Goal: Transaction & Acquisition: Book appointment/travel/reservation

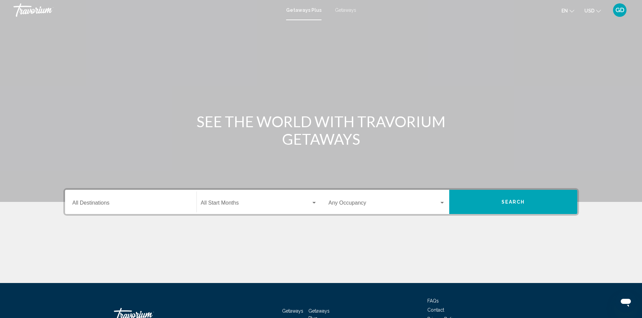
click at [150, 199] on div "Destination All Destinations" at bounding box center [130, 202] width 117 height 21
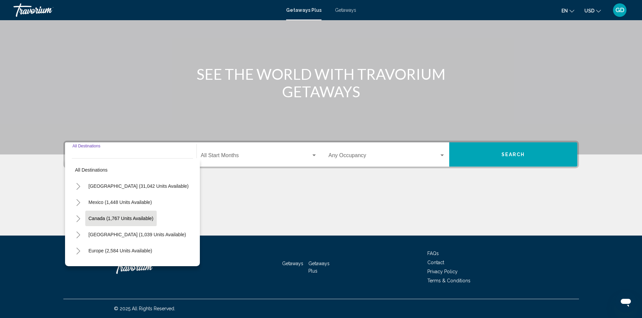
scroll to position [23, 0]
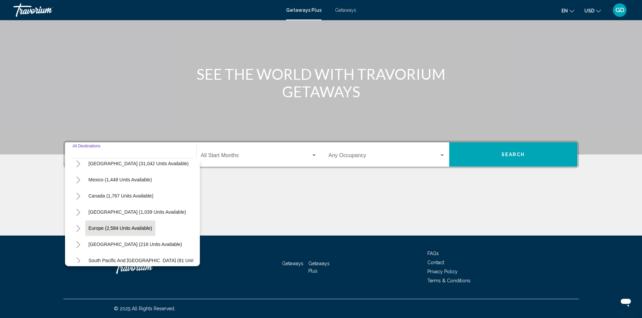
click at [130, 231] on span "Europe (2,584 units available)" at bounding box center [121, 228] width 64 height 5
type input "**********"
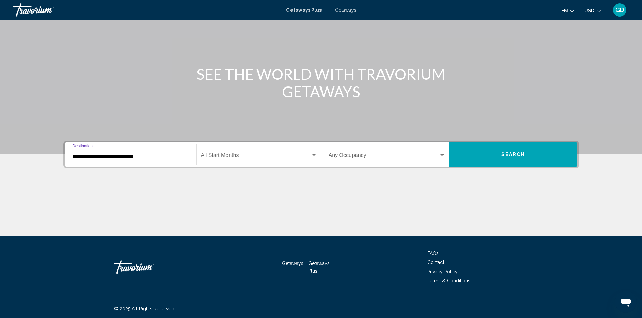
click at [260, 152] on div "Start Month All Start Months" at bounding box center [259, 154] width 116 height 21
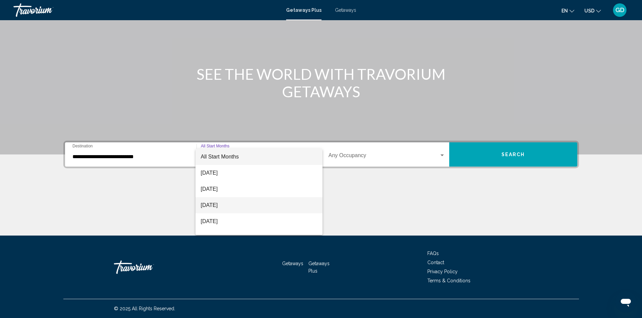
click at [235, 204] on span "[DATE]" at bounding box center [259, 205] width 116 height 16
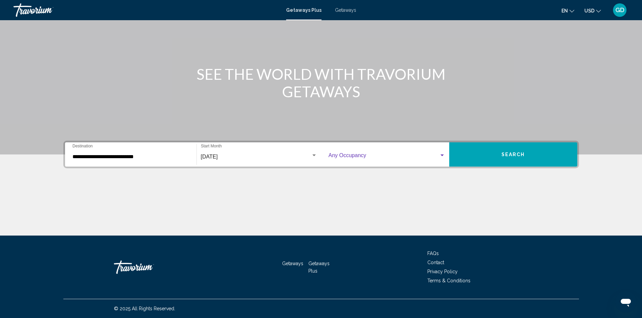
click at [414, 160] on span "Search widget" at bounding box center [384, 157] width 111 height 6
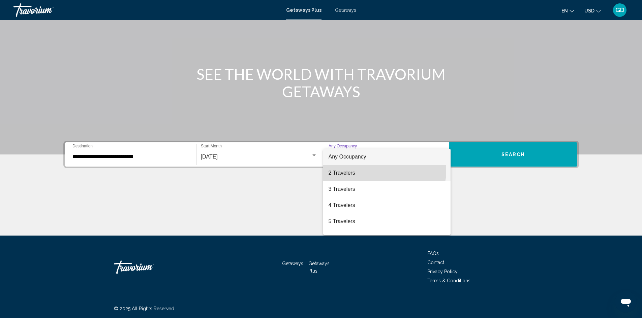
click at [384, 171] on span "2 Travelers" at bounding box center [387, 173] width 117 height 16
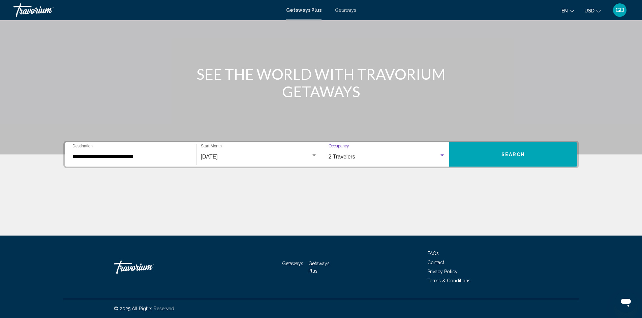
click at [494, 153] on button "Search" at bounding box center [513, 155] width 128 height 24
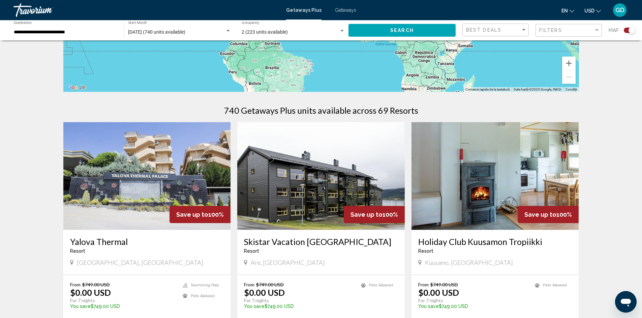
scroll to position [180, 0]
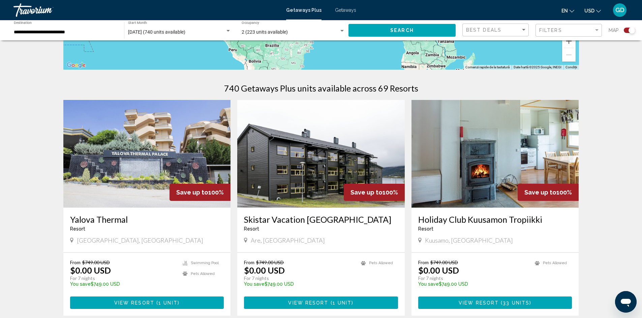
click at [154, 302] on span "Main content" at bounding box center [155, 303] width 2 height 5
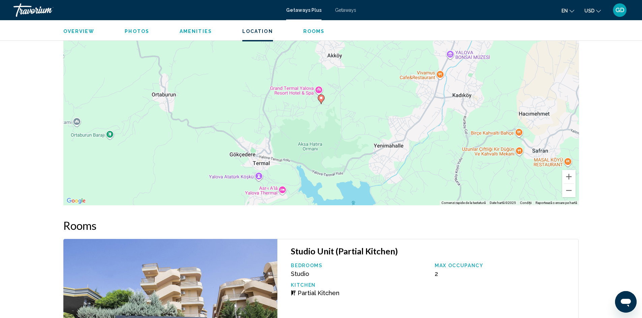
scroll to position [876, 0]
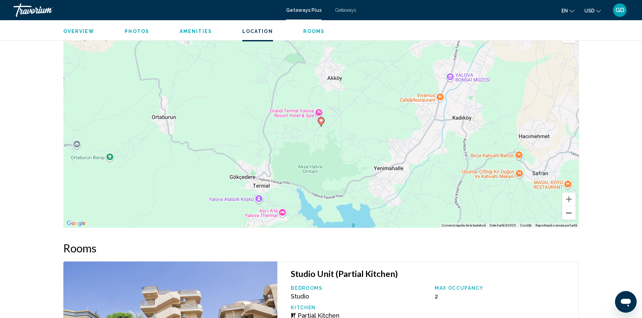
click at [570, 213] on button "Micșorează" at bounding box center [568, 213] width 13 height 13
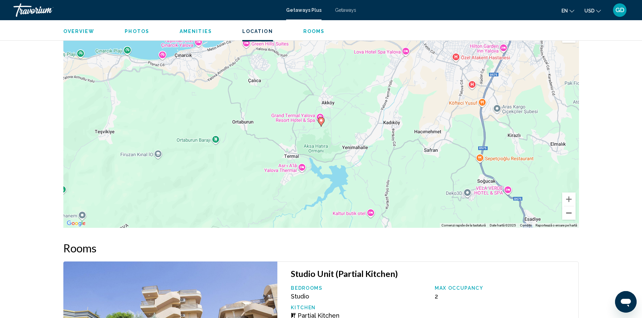
click at [570, 213] on button "Micșorează" at bounding box center [568, 213] width 13 height 13
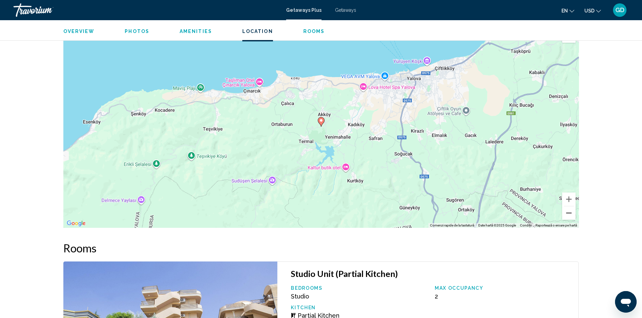
click at [570, 213] on button "Micșorează" at bounding box center [568, 213] width 13 height 13
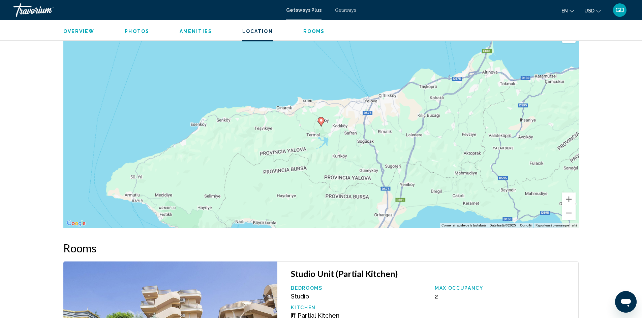
click at [570, 213] on button "Micșorează" at bounding box center [568, 213] width 13 height 13
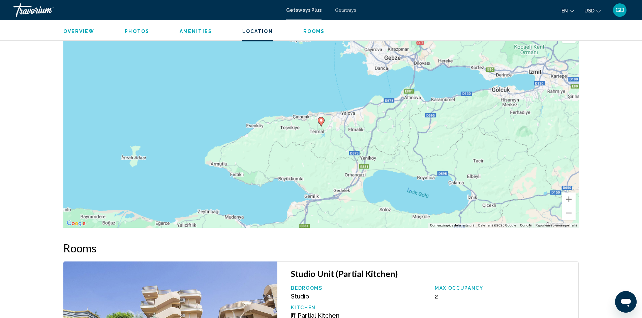
click at [570, 213] on button "Micșorează" at bounding box center [568, 213] width 13 height 13
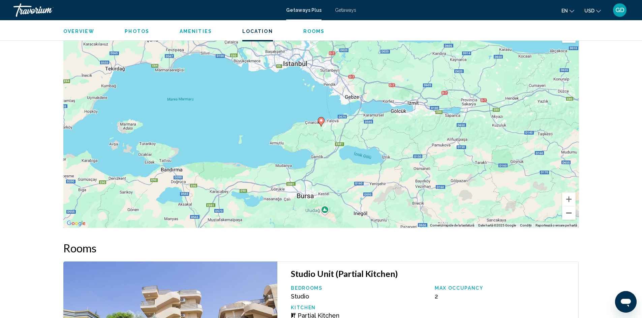
click at [570, 213] on button "Micșorează" at bounding box center [568, 213] width 13 height 13
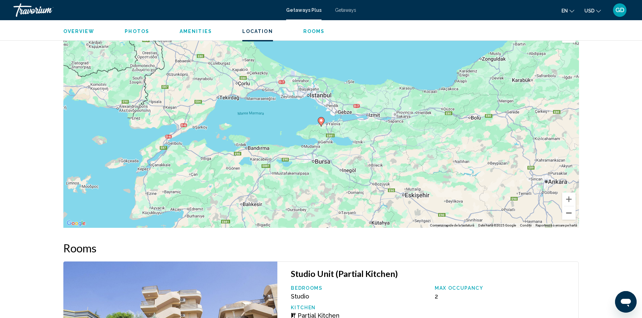
click at [570, 213] on button "Micșorează" at bounding box center [568, 213] width 13 height 13
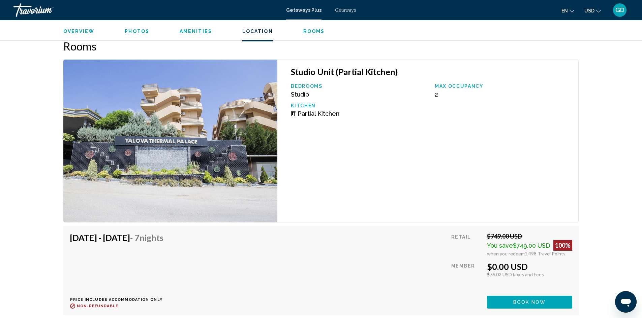
scroll to position [1101, 0]
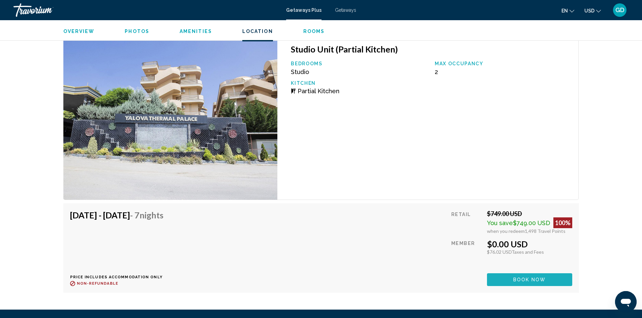
click at [549, 279] on button "Book now" at bounding box center [529, 280] width 85 height 12
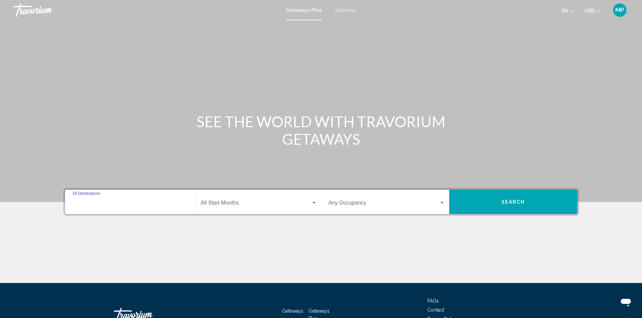
click at [187, 205] on input "Destination All Destinations" at bounding box center [130, 204] width 117 height 6
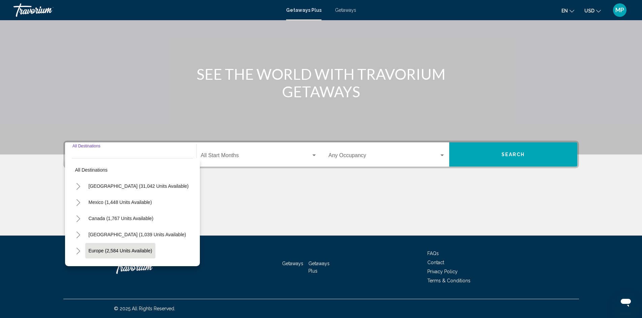
click at [123, 248] on span "Europe (2,584 units available)" at bounding box center [121, 250] width 64 height 5
type input "**********"
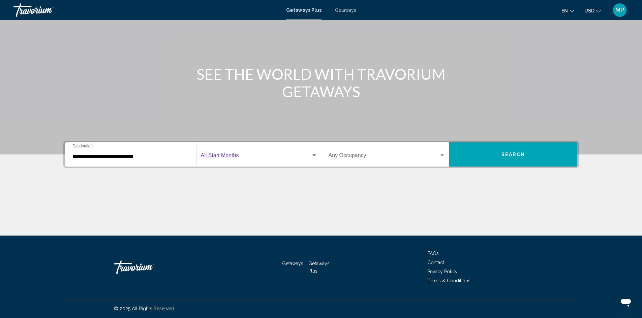
click at [261, 156] on span "Search widget" at bounding box center [256, 157] width 110 height 6
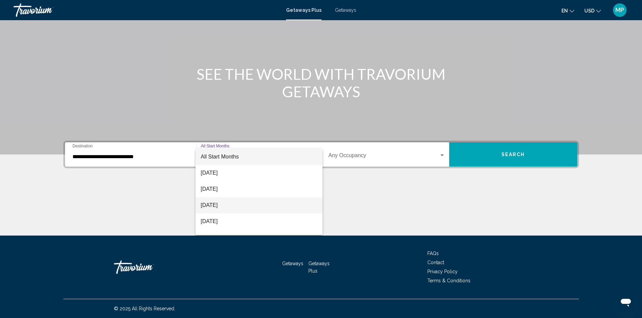
click at [247, 205] on span "[DATE]" at bounding box center [259, 205] width 116 height 16
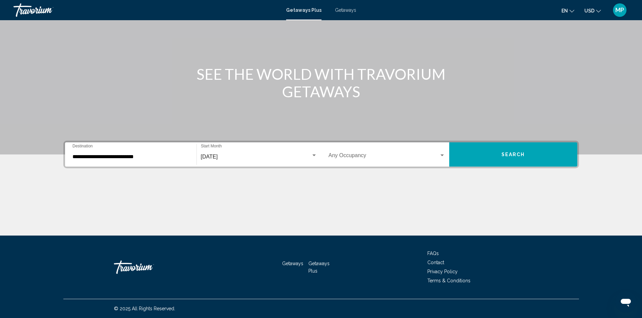
click at [374, 153] on div "Occupancy Any Occupancy" at bounding box center [387, 154] width 117 height 21
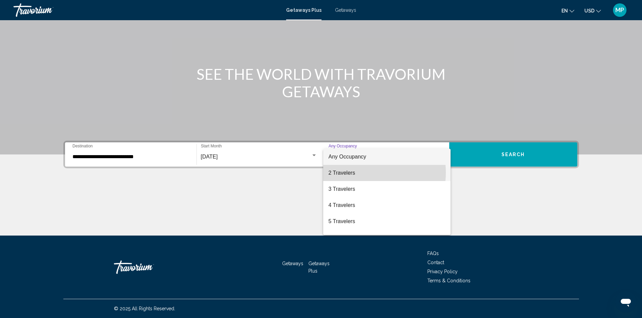
click at [367, 173] on span "2 Travelers" at bounding box center [387, 173] width 117 height 16
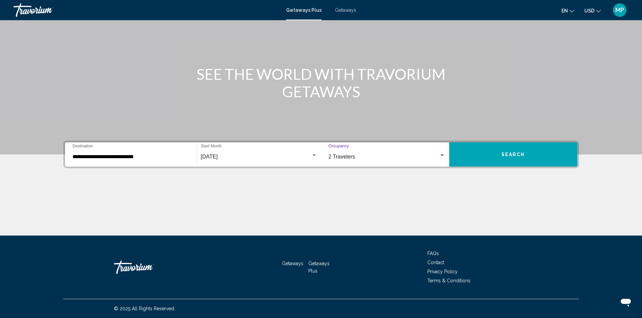
click at [483, 154] on button "Search" at bounding box center [513, 155] width 128 height 24
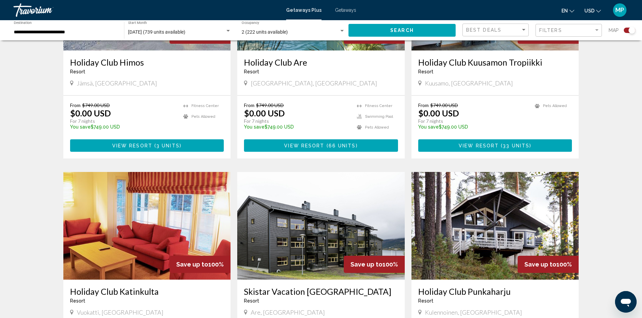
scroll to position [360, 0]
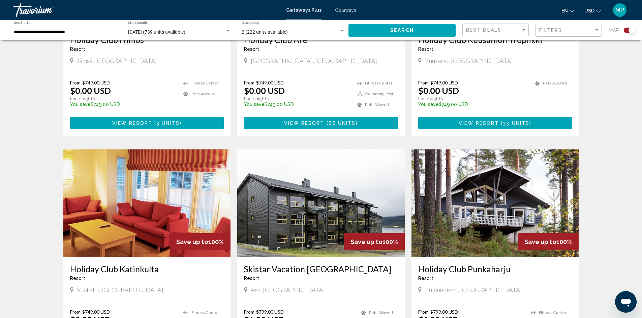
click at [517, 200] on img "Main content" at bounding box center [494, 204] width 167 height 108
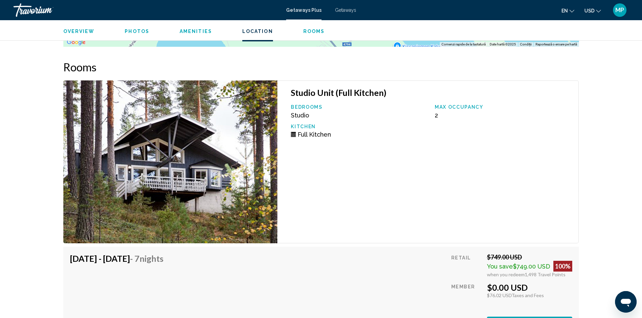
scroll to position [943, 0]
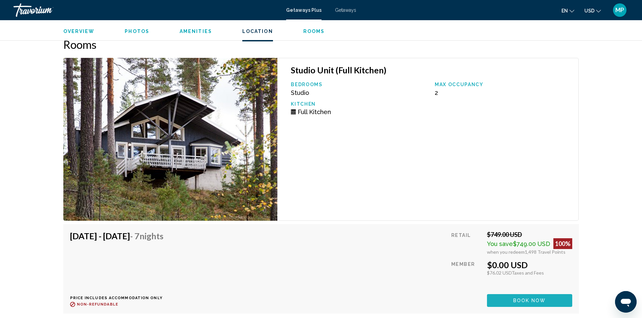
click at [532, 303] on span "Book now" at bounding box center [529, 301] width 33 height 5
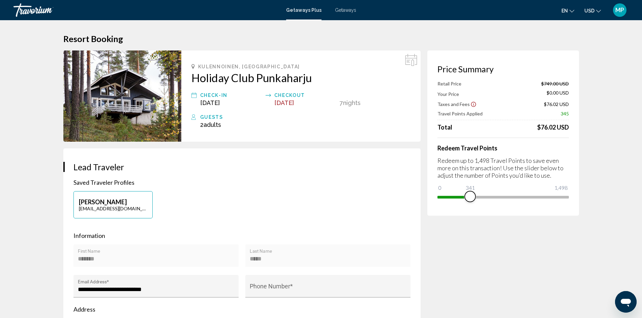
drag, startPoint x: 561, startPoint y: 197, endPoint x: 469, endPoint y: 201, distance: 91.7
click at [469, 201] on span "Main content" at bounding box center [470, 196] width 11 height 11
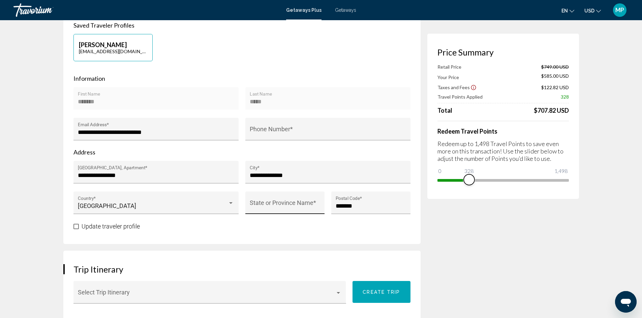
scroll to position [180, 0]
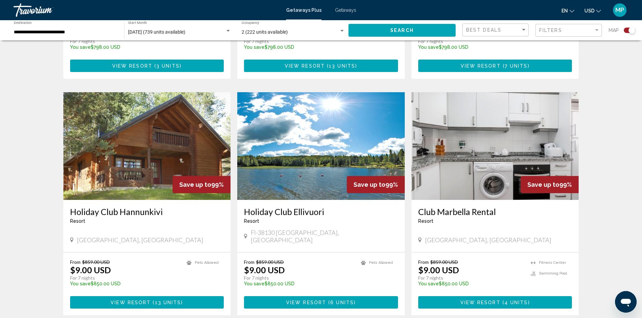
scroll to position [899, 0]
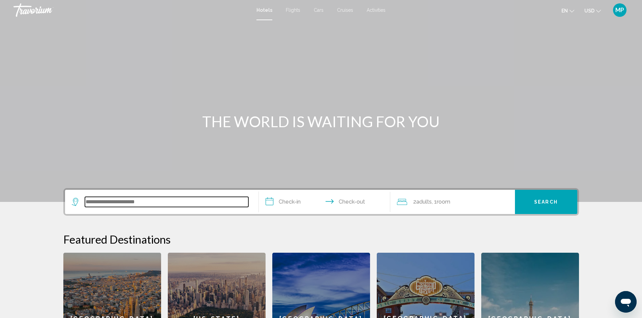
click at [196, 203] on input "Search widget" at bounding box center [166, 202] width 163 height 10
